Goal: Task Accomplishment & Management: Manage account settings

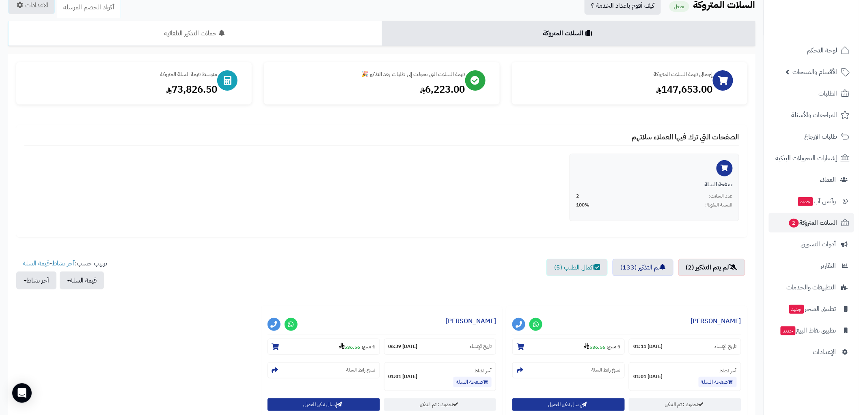
scroll to position [90, 0]
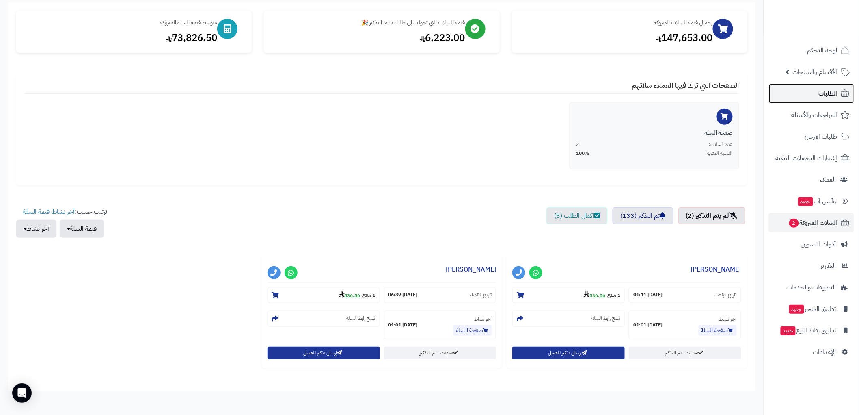
click at [839, 87] on link "الطلبات" at bounding box center [811, 93] width 85 height 19
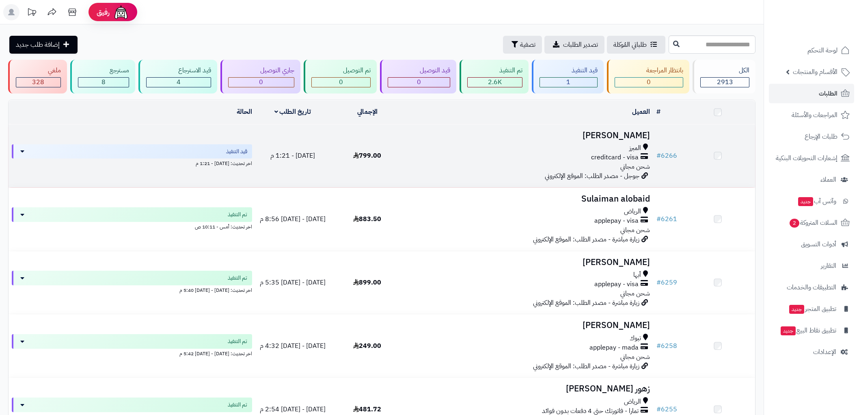
click at [614, 132] on h3 "[PERSON_NAME]" at bounding box center [529, 135] width 242 height 9
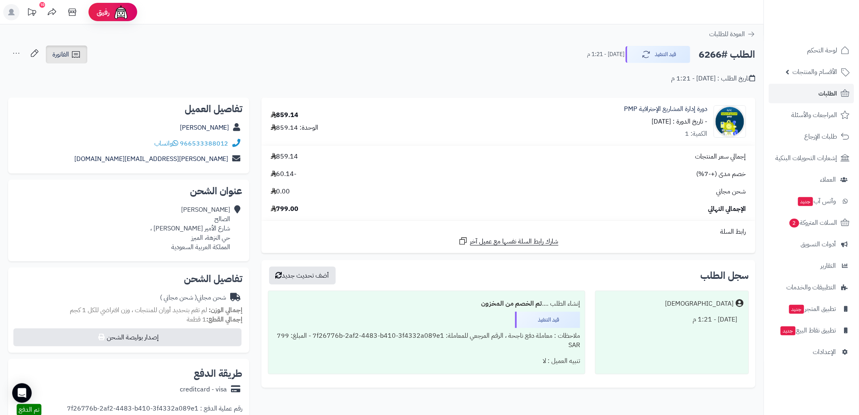
click at [65, 48] on link "الفاتورة" at bounding box center [66, 54] width 41 height 18
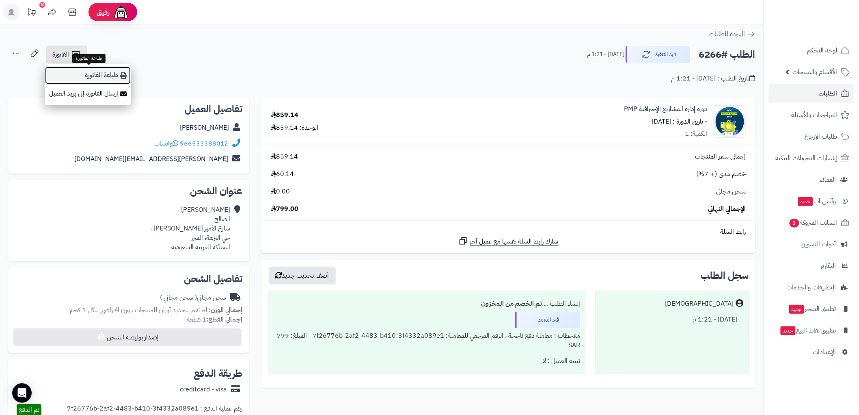
click at [108, 71] on link "طباعة الفاتورة" at bounding box center [88, 75] width 86 height 18
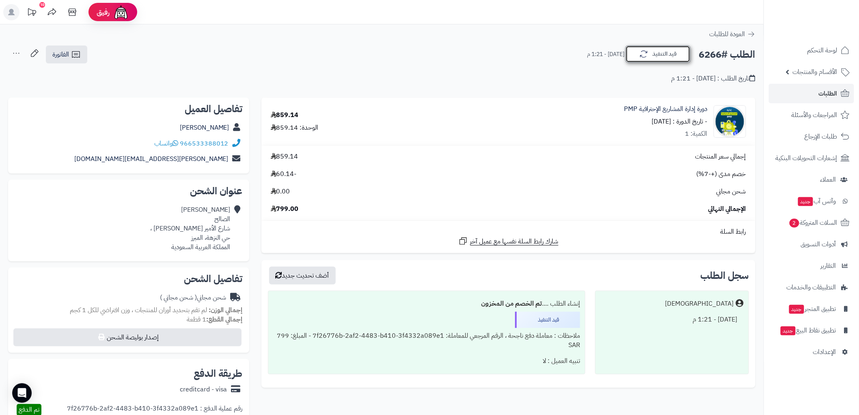
click at [659, 52] on button "قيد التنفيذ" at bounding box center [658, 53] width 65 height 17
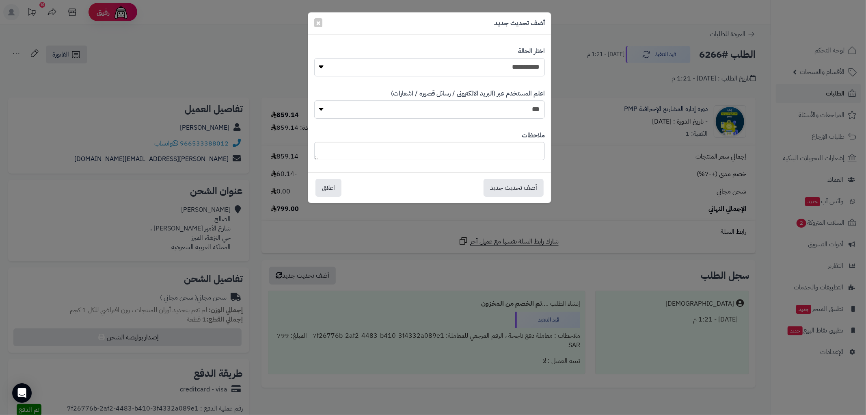
click at [525, 67] on select "**********" at bounding box center [429, 67] width 231 height 18
select select "*"
click at [314, 58] on select "**********" at bounding box center [429, 67] width 231 height 18
click at [525, 191] on button "أضف تحديث جديد" at bounding box center [514, 187] width 60 height 18
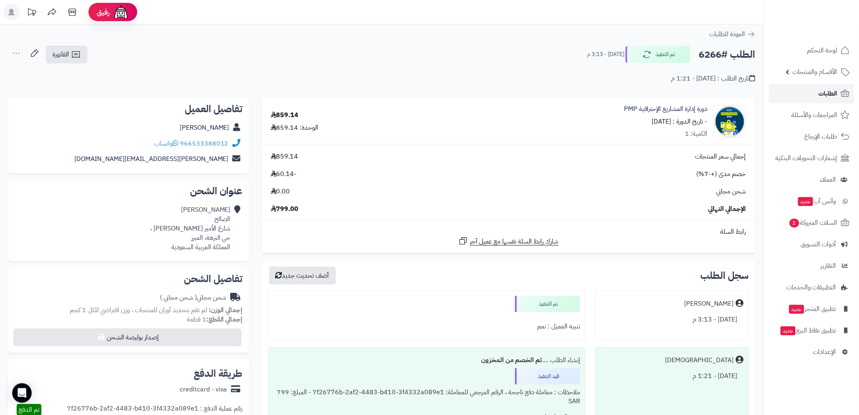
click at [835, 100] on link "الطلبات" at bounding box center [811, 93] width 85 height 19
